Goal: Navigation & Orientation: Find specific page/section

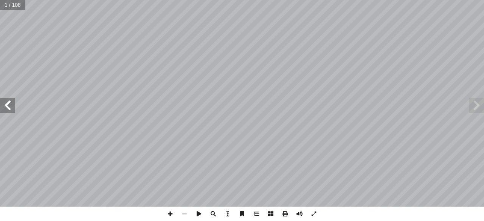
click at [10, 108] on span at bounding box center [7, 105] width 15 height 15
click at [13, 108] on span at bounding box center [7, 105] width 15 height 15
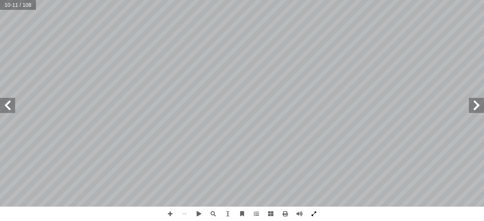
click at [313, 213] on span at bounding box center [313, 214] width 14 height 14
click at [396, 69] on html "الصفحة الرئيسية الصف الأول الصف الثاني الصف الثالث الصف الرابع الصف الخامس الصف…" at bounding box center [242, 34] width 484 height 69
